Goal: Transaction & Acquisition: Purchase product/service

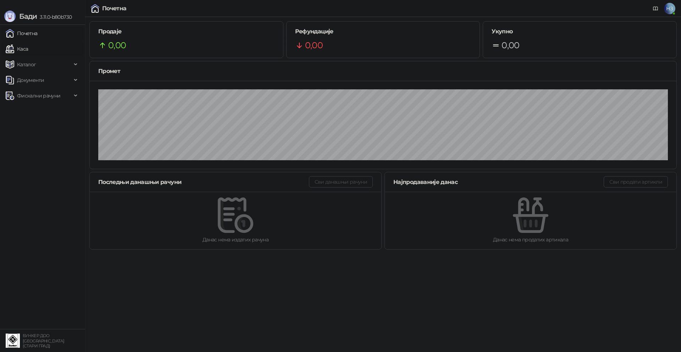
click at [28, 47] on link "Каса" at bounding box center [17, 49] width 22 height 14
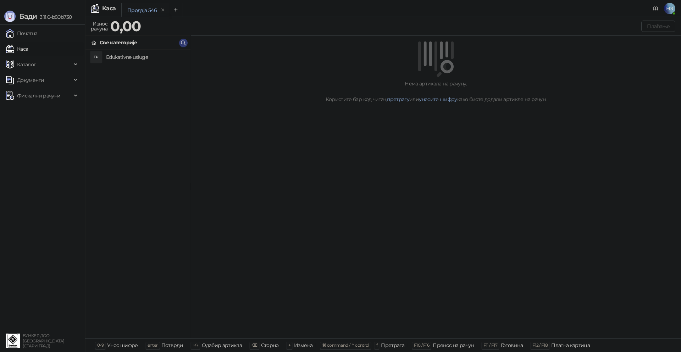
click at [155, 61] on h4 "Edukativne usluge" at bounding box center [145, 56] width 79 height 11
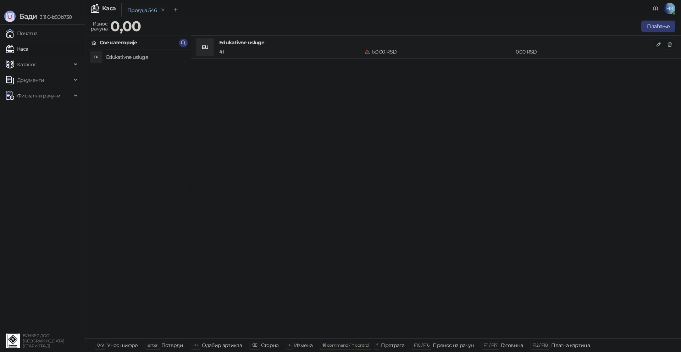
click at [657, 44] on icon "button" at bounding box center [658, 44] width 6 height 6
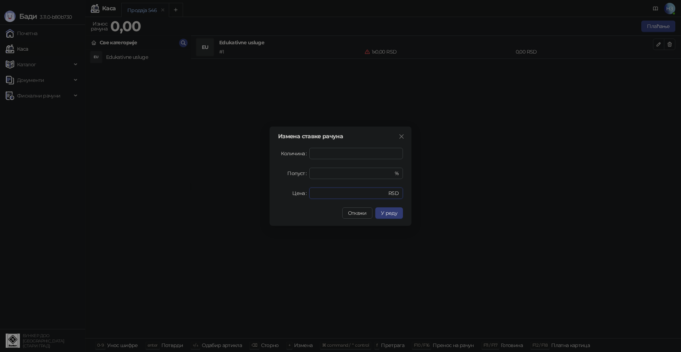
drag, startPoint x: 333, startPoint y: 192, endPoint x: 302, endPoint y: 198, distance: 31.4
click at [303, 195] on div "Цена * RSD" at bounding box center [340, 193] width 125 height 11
type input "****"
click at [395, 215] on span "У реду" at bounding box center [389, 213] width 16 height 6
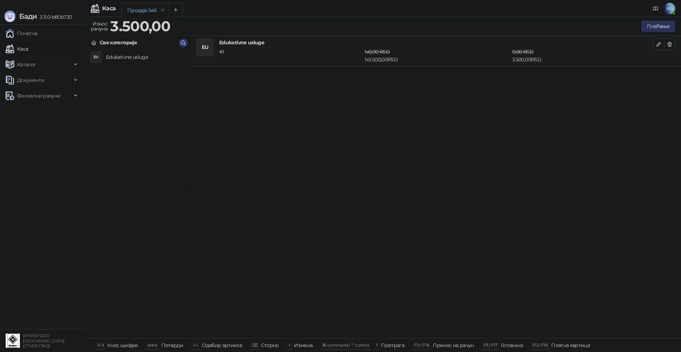
click at [657, 25] on button "Плаћање" at bounding box center [658, 26] width 34 height 11
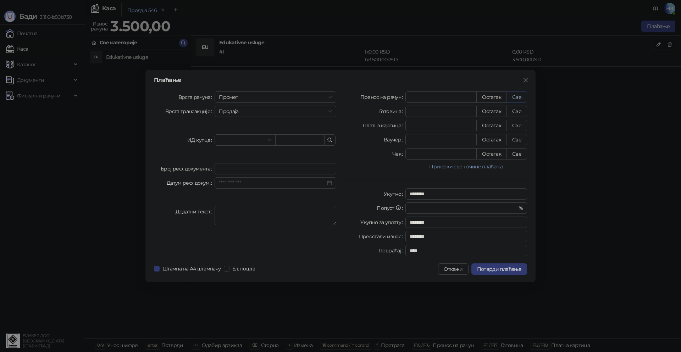
click at [515, 96] on button "Све" at bounding box center [516, 96] width 21 height 11
type input "****"
click at [505, 269] on span "Потврди плаћање" at bounding box center [499, 269] width 44 height 6
